Goal: Find specific page/section: Find specific page/section

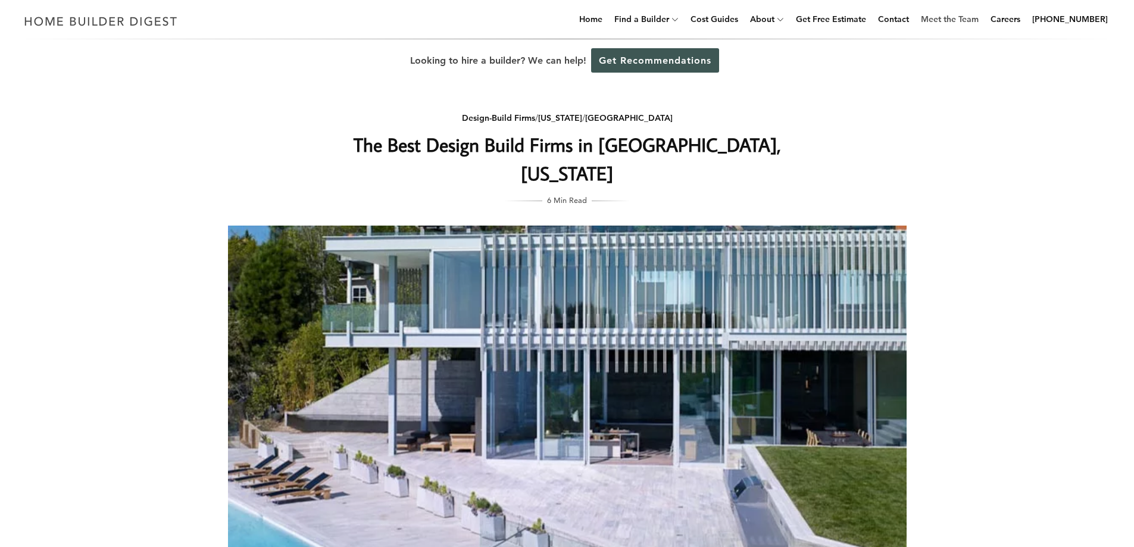
click at [966, 20] on link "Meet the Team" at bounding box center [949, 19] width 67 height 38
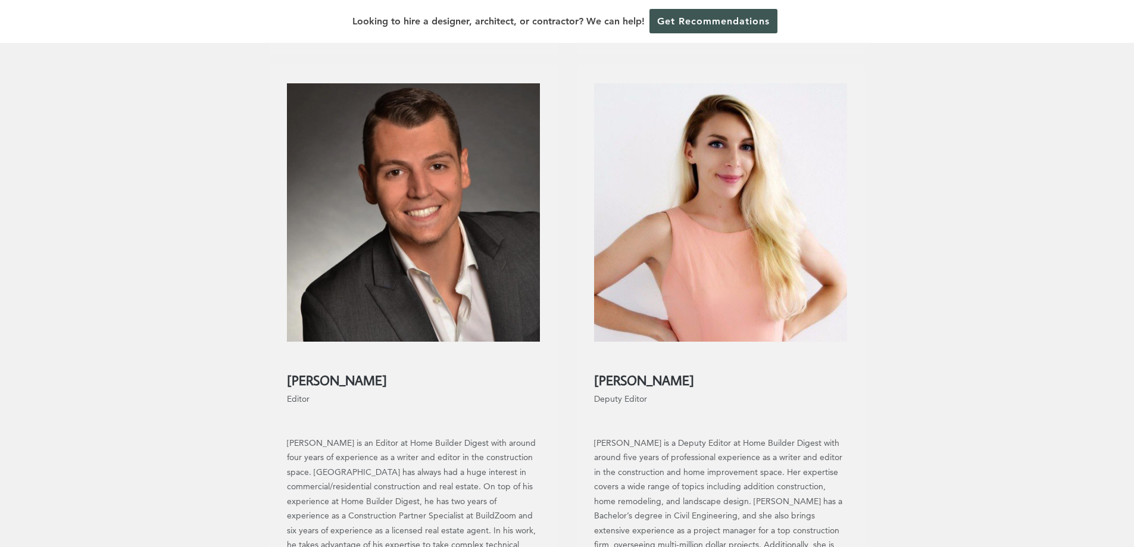
scroll to position [1071, 0]
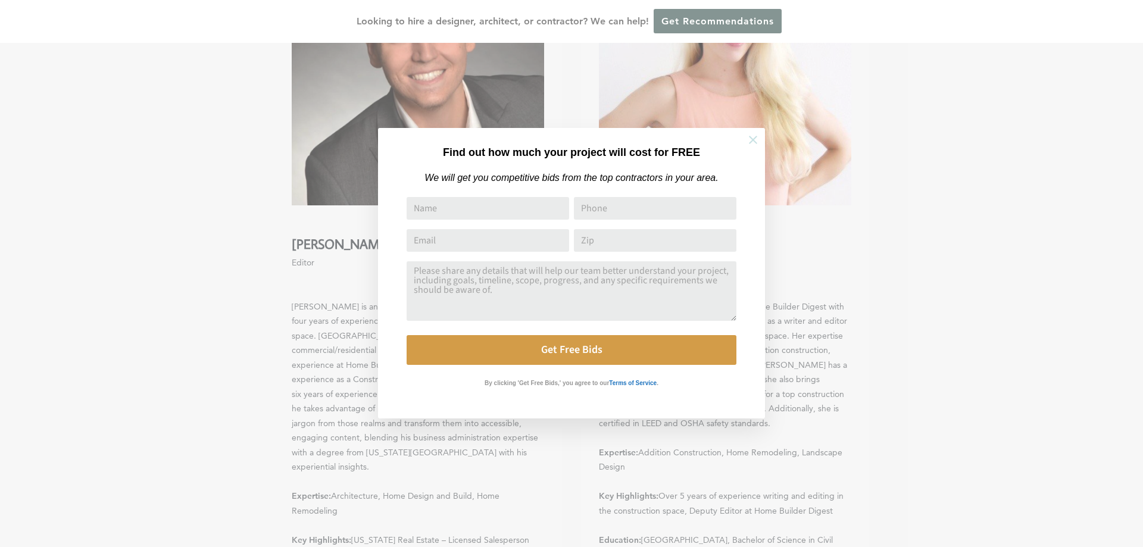
click at [751, 140] on icon at bounding box center [752, 139] width 13 height 13
